Goal: Task Accomplishment & Management: Manage account settings

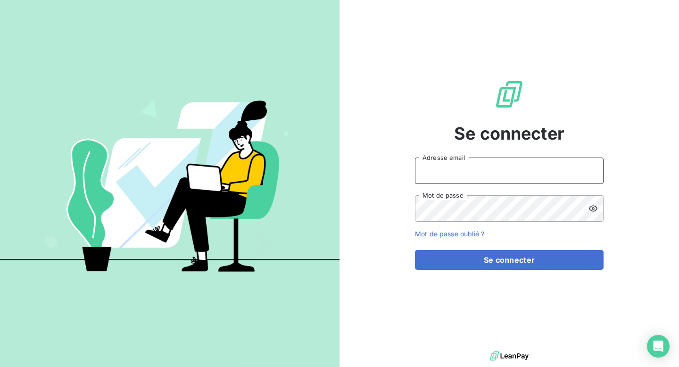
type input "[EMAIL_ADDRESS][DOMAIN_NAME]"
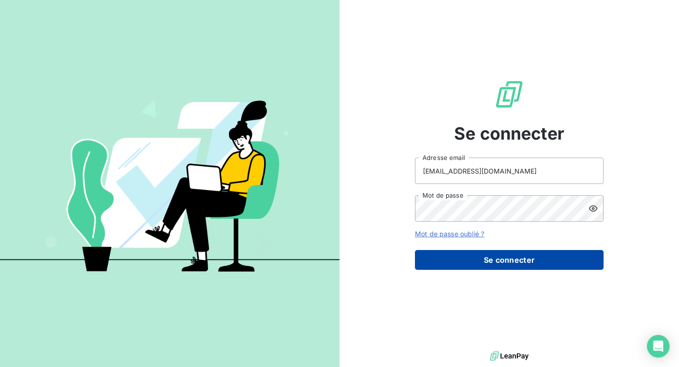
click at [511, 261] on button "Se connecter" at bounding box center [509, 260] width 189 height 20
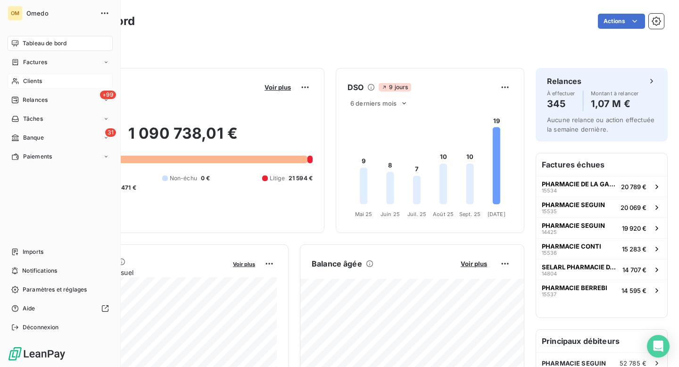
click at [33, 81] on span "Clients" at bounding box center [32, 81] width 19 height 8
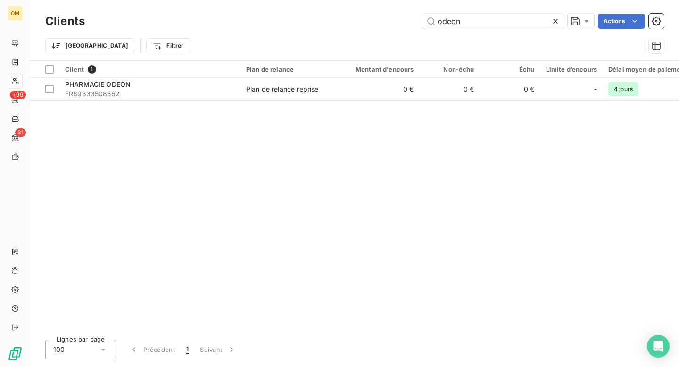
type input "odeon"
